Goal: Information Seeking & Learning: Learn about a topic

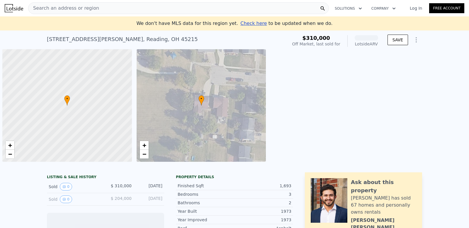
scroll to position [0, 2]
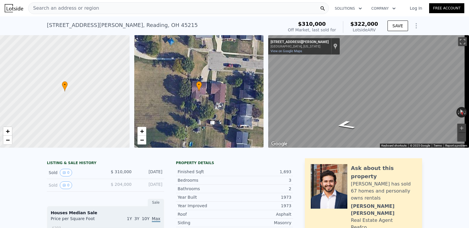
click at [415, 25] on icon "Show Options" at bounding box center [416, 25] width 7 height 7
click at [111, 113] on div at bounding box center [64, 91] width 155 height 135
drag, startPoint x: 128, startPoint y: 178, endPoint x: 121, endPoint y: 179, distance: 7.2
click at [128, 174] on span "$ 310,000" at bounding box center [121, 171] width 21 height 5
click at [66, 176] on button "0" at bounding box center [66, 173] width 12 height 8
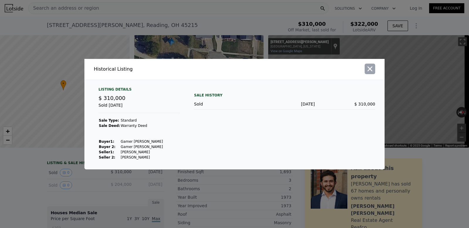
click at [370, 71] on icon "button" at bounding box center [370, 69] width 8 height 8
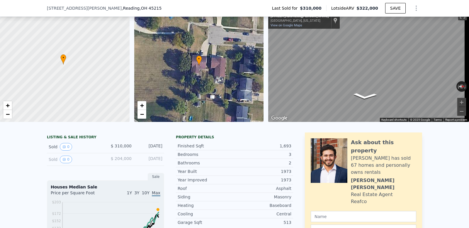
scroll to position [28, 0]
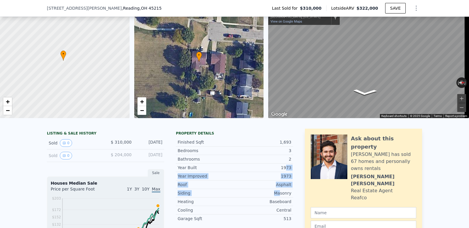
drag, startPoint x: 282, startPoint y: 186, endPoint x: 279, endPoint y: 199, distance: 12.6
click at [279, 199] on div "Finished Sqft 1,693 Bedrooms 3 Bathrooms 2 Year Built 1973 Year Improved 1973 R…" at bounding box center [234, 204] width 117 height 136
click at [279, 196] on div "Masonry" at bounding box center [262, 193] width 57 height 6
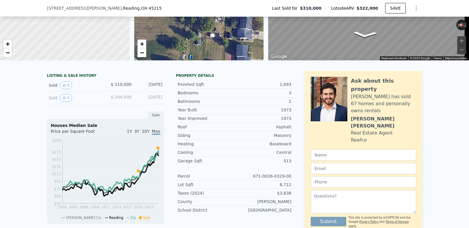
scroll to position [91, 0]
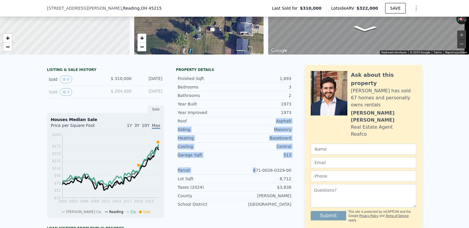
drag, startPoint x: 236, startPoint y: 125, endPoint x: 255, endPoint y: 173, distance: 51.0
click at [255, 173] on div "Year Improved 1973 Roof Asphalt Siding Masonry Heating Baseboard Cooling Centra…" at bounding box center [234, 158] width 117 height 100
click at [255, 173] on div "671-0026-0329-00" at bounding box center [262, 170] width 57 height 6
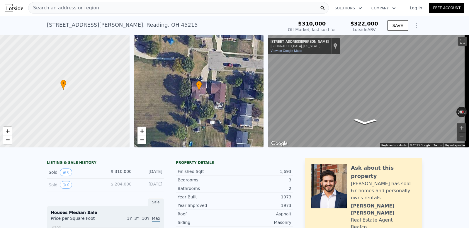
scroll to position [0, 0]
click at [65, 189] on button "0" at bounding box center [66, 185] width 12 height 8
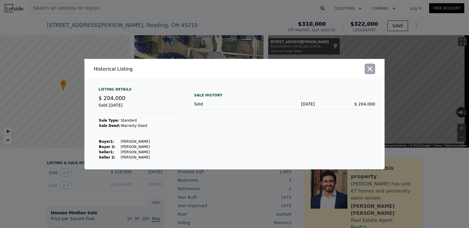
click at [371, 70] on icon "button" at bounding box center [369, 68] width 5 height 5
